Goal: Check status

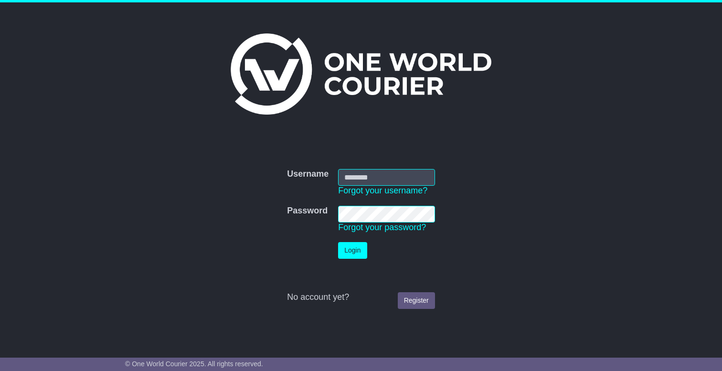
type input "**********"
click at [355, 252] on button "Login" at bounding box center [352, 250] width 29 height 17
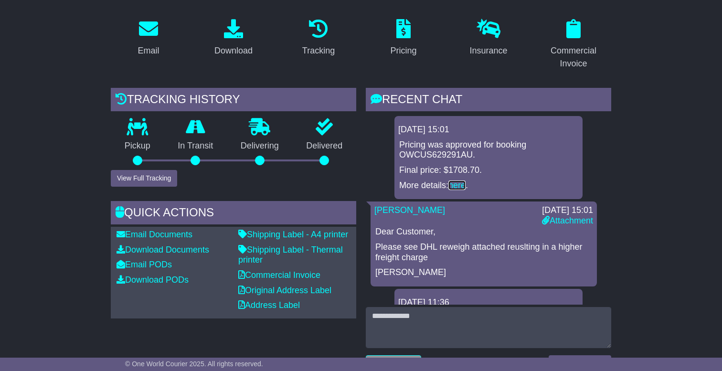
click at [461, 190] on link "here" at bounding box center [456, 185] width 17 height 10
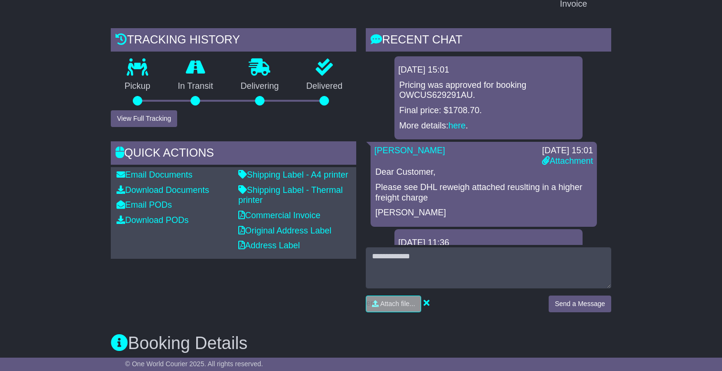
scroll to position [229, 0]
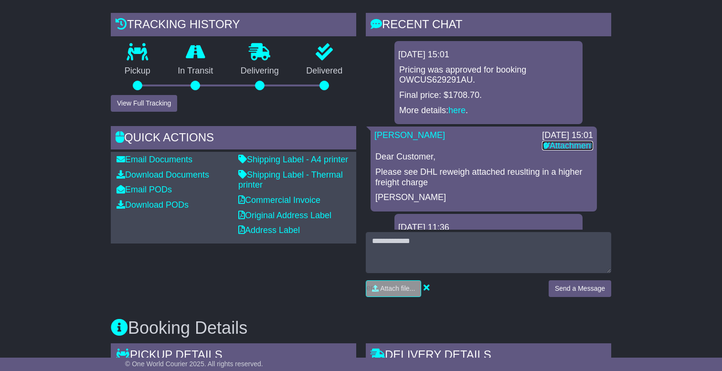
click at [552, 150] on link "Attachment" at bounding box center [567, 146] width 51 height 10
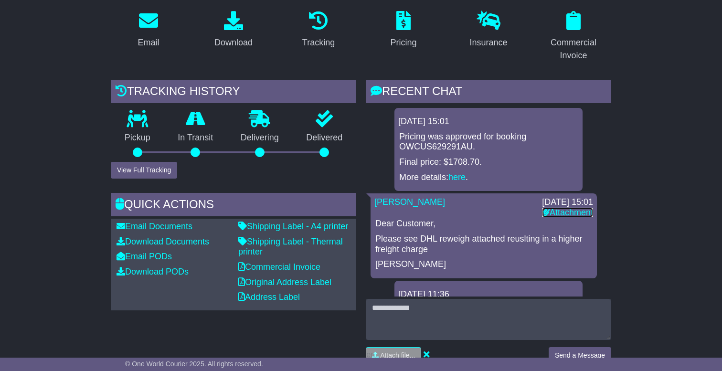
scroll to position [17, 0]
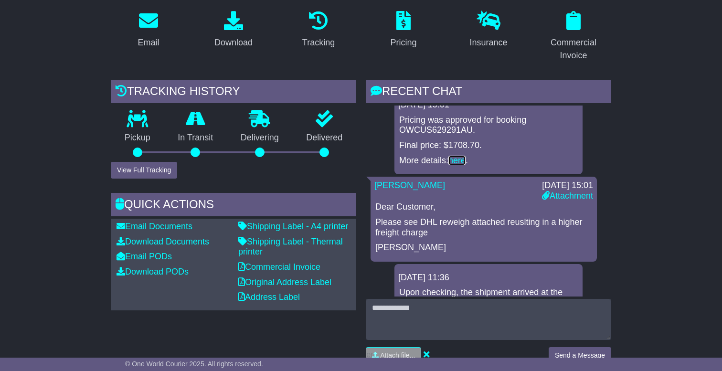
click at [462, 165] on link "here" at bounding box center [456, 161] width 17 height 10
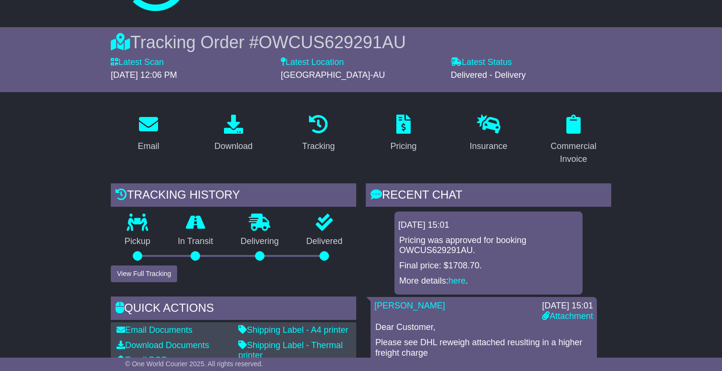
scroll to position [122, 0]
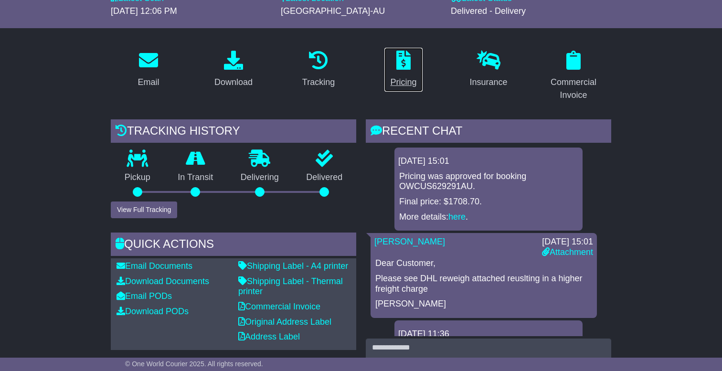
click at [405, 89] on div "Pricing" at bounding box center [403, 82] width 26 height 13
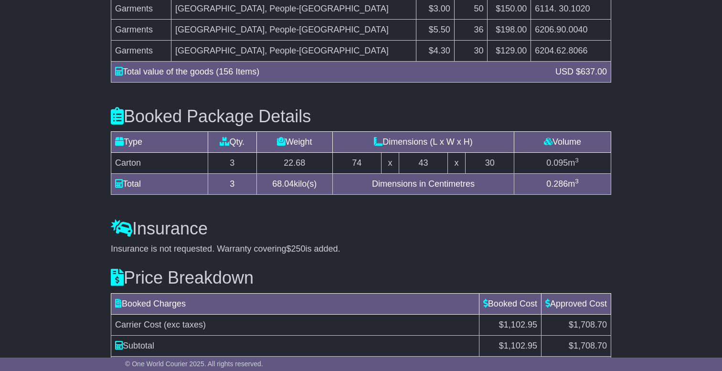
scroll to position [1024, 0]
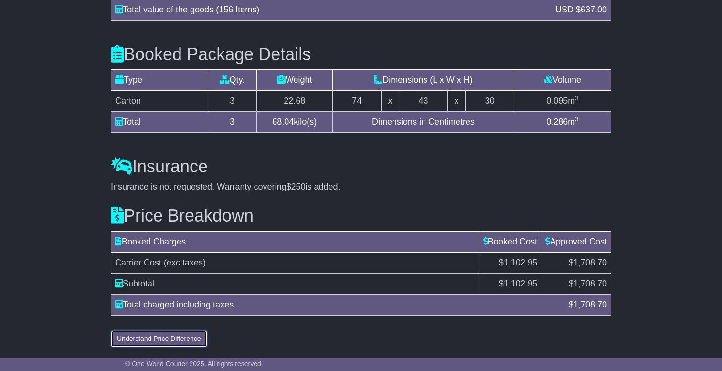
click at [190, 342] on button "Understand Price Difference" at bounding box center [159, 338] width 96 height 17
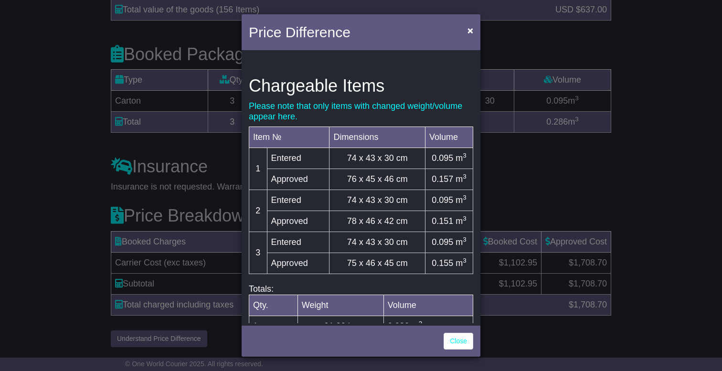
scroll to position [328, 0]
